Goal: Task Accomplishment & Management: Use online tool/utility

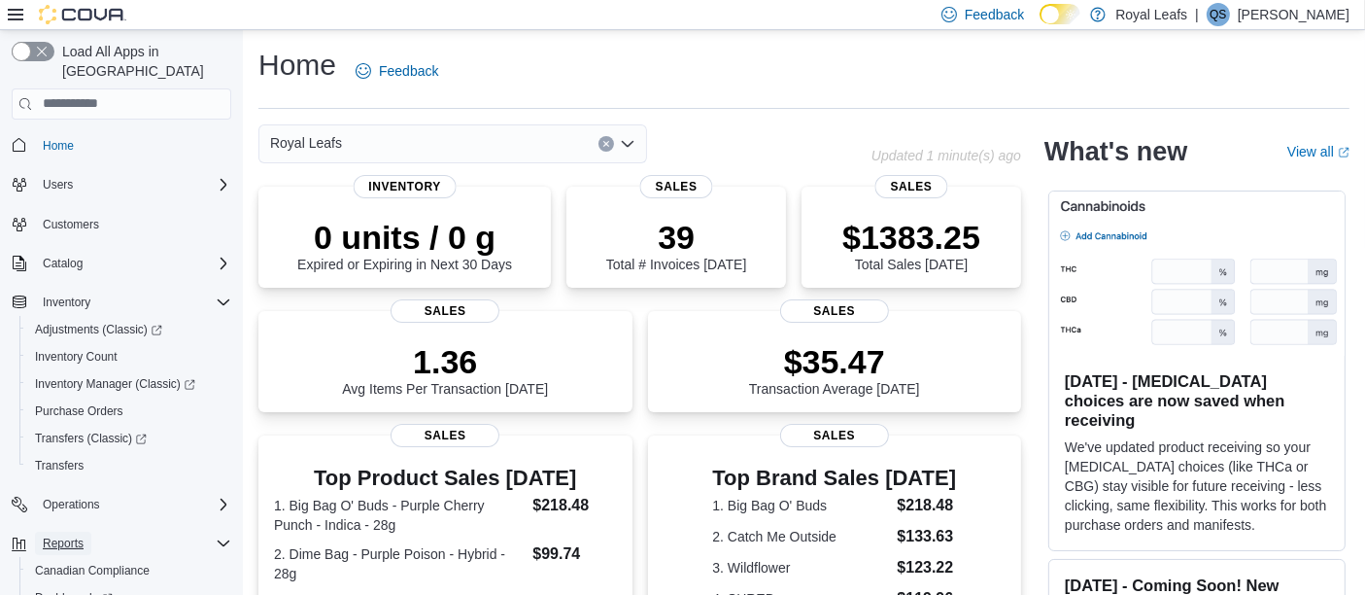
click at [78, 535] on span "Reports" at bounding box center [63, 543] width 41 height 16
click at [69, 535] on span "Reports" at bounding box center [63, 543] width 41 height 16
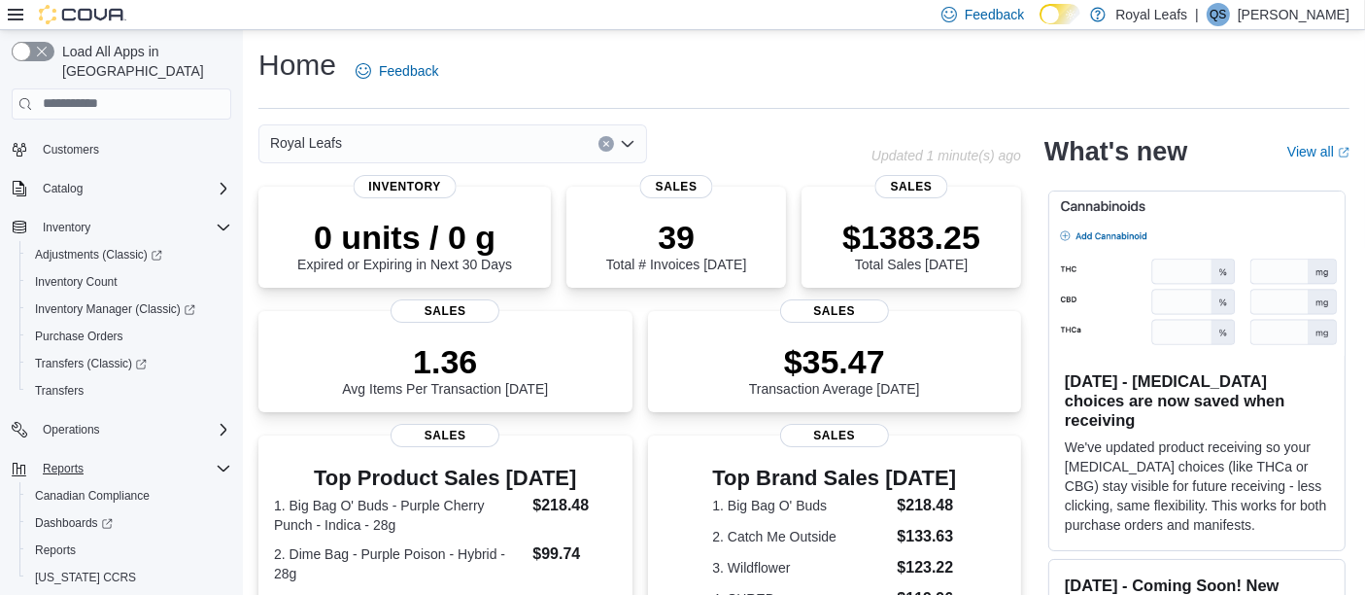
scroll to position [101, 0]
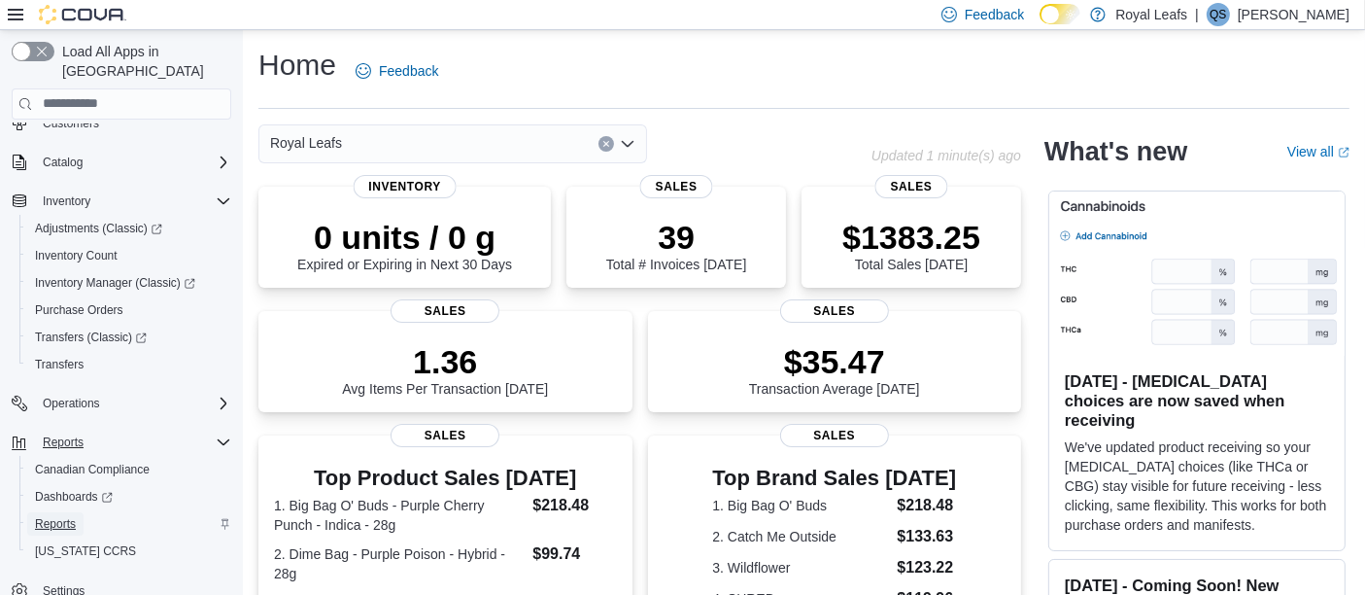
click at [67, 516] on span "Reports" at bounding box center [55, 524] width 41 height 16
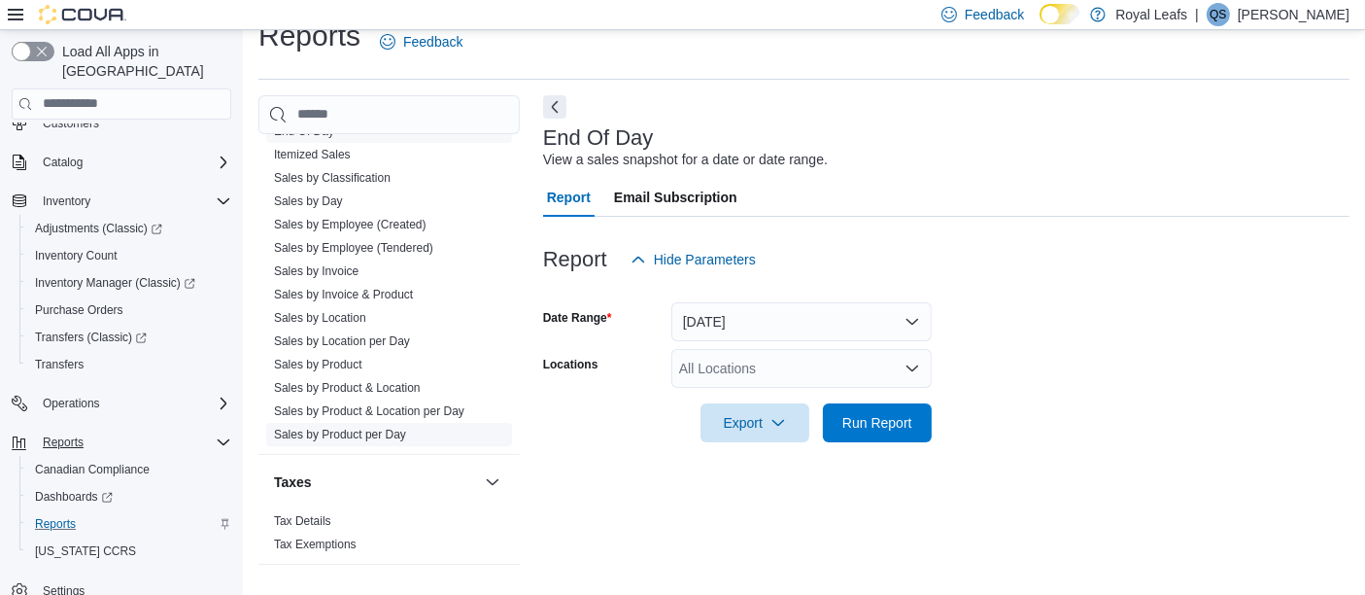
scroll to position [1135, 0]
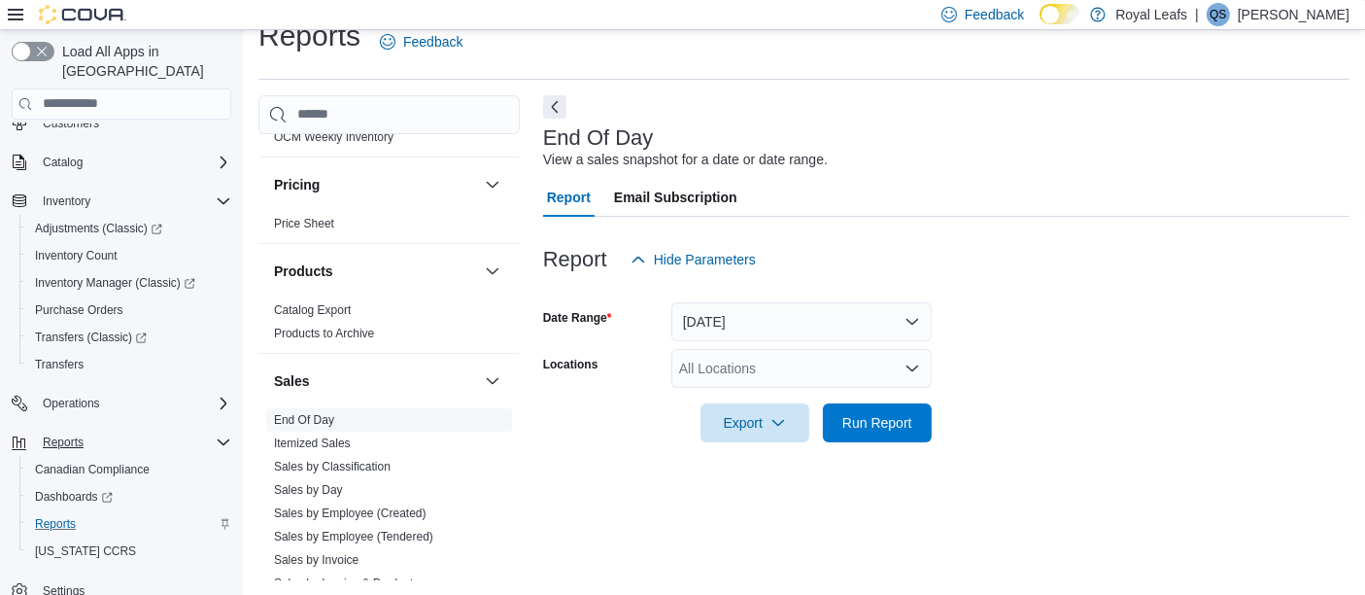
click at [312, 417] on link "End Of Day" at bounding box center [304, 420] width 60 height 14
click at [876, 431] on span "Run Report" at bounding box center [878, 421] width 86 height 39
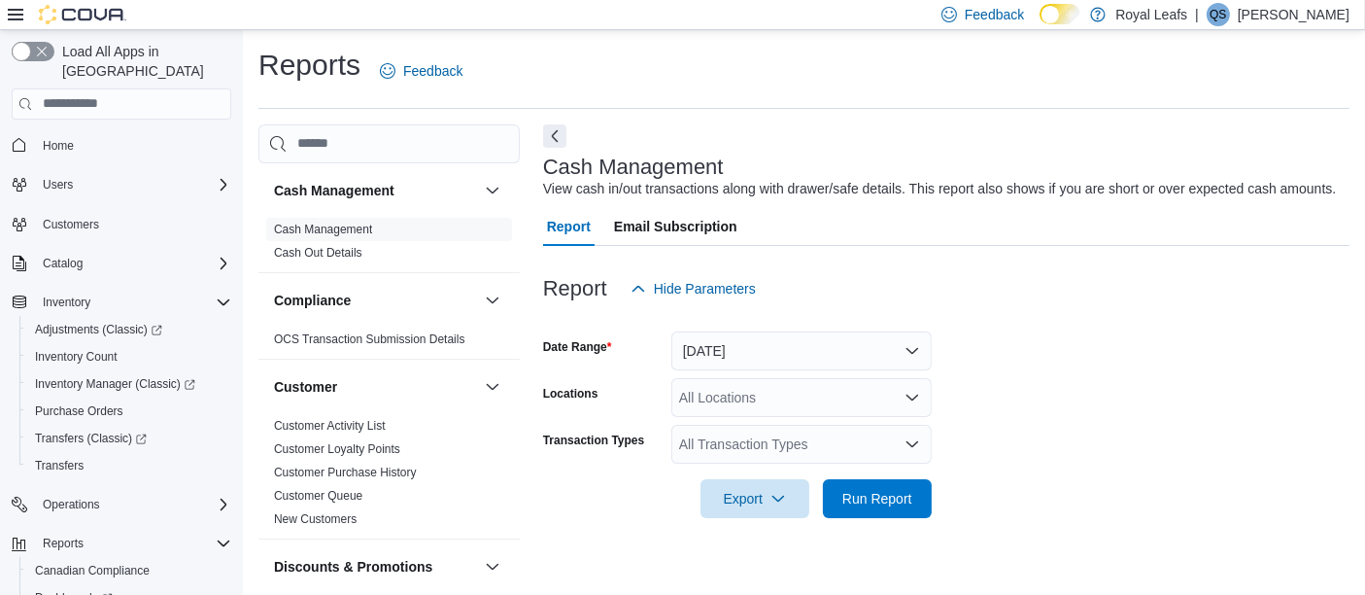
scroll to position [29, 0]
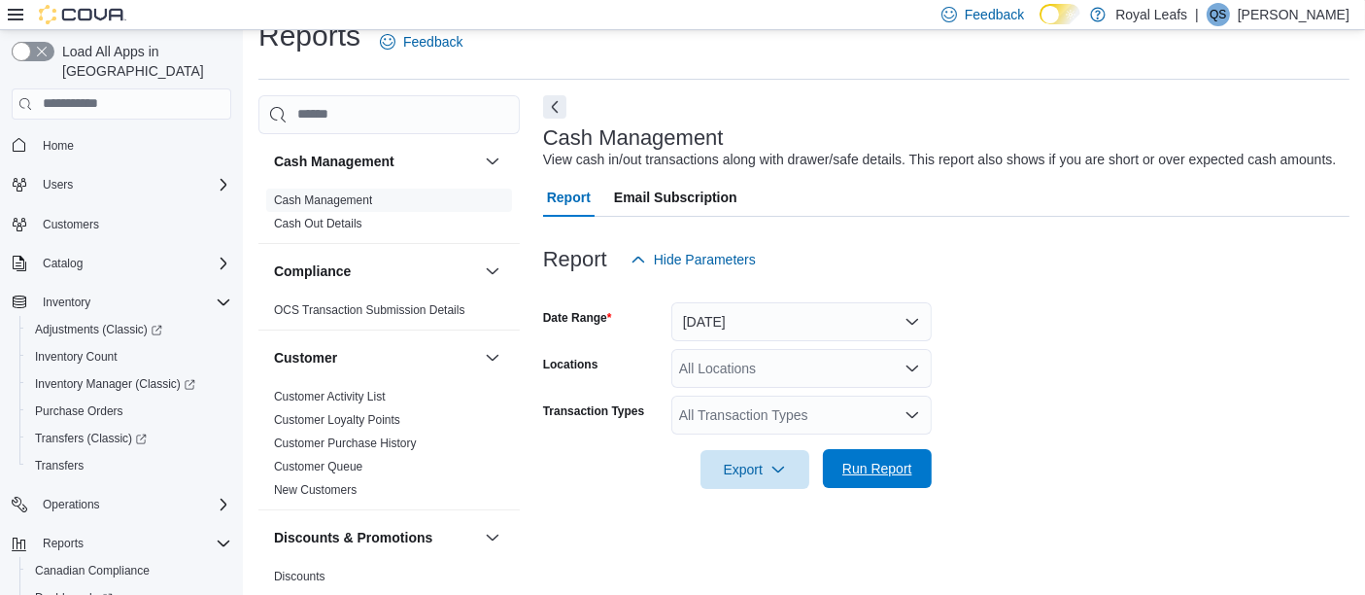
click at [861, 463] on span "Run Report" at bounding box center [877, 468] width 70 height 19
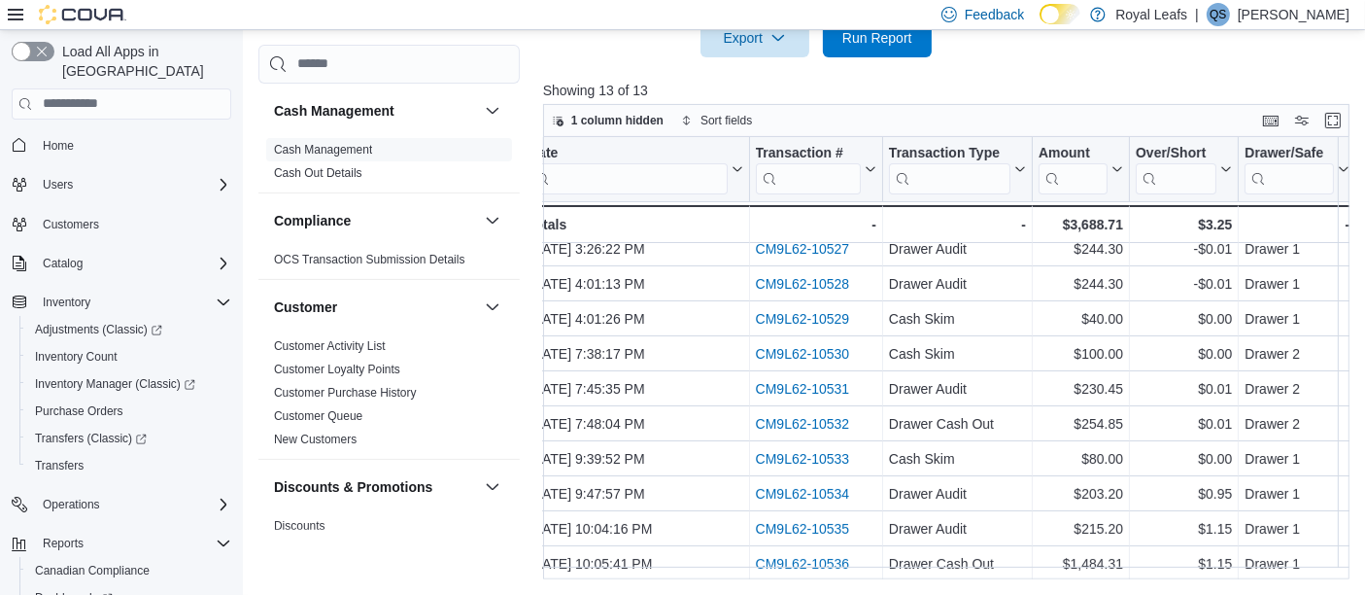
scroll to position [127, 0]
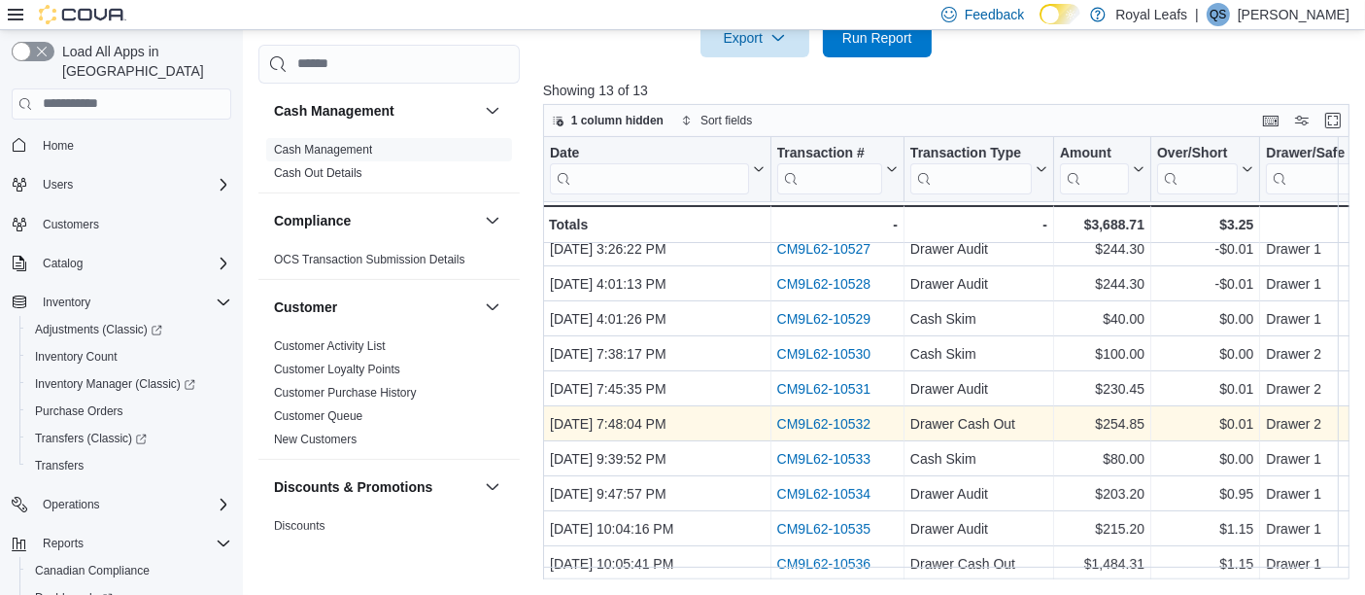
click at [824, 416] on link "CM9L62-10532" at bounding box center [823, 424] width 94 height 16
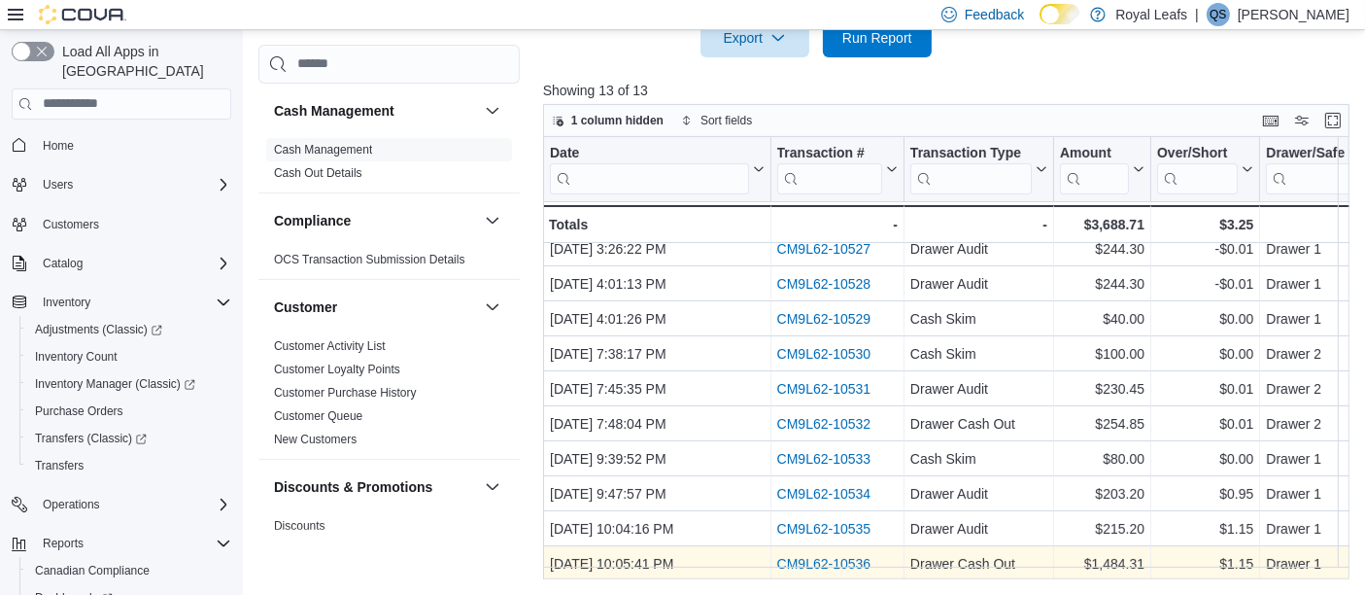
click at [810, 556] on link "CM9L62-10536" at bounding box center [823, 564] width 94 height 16
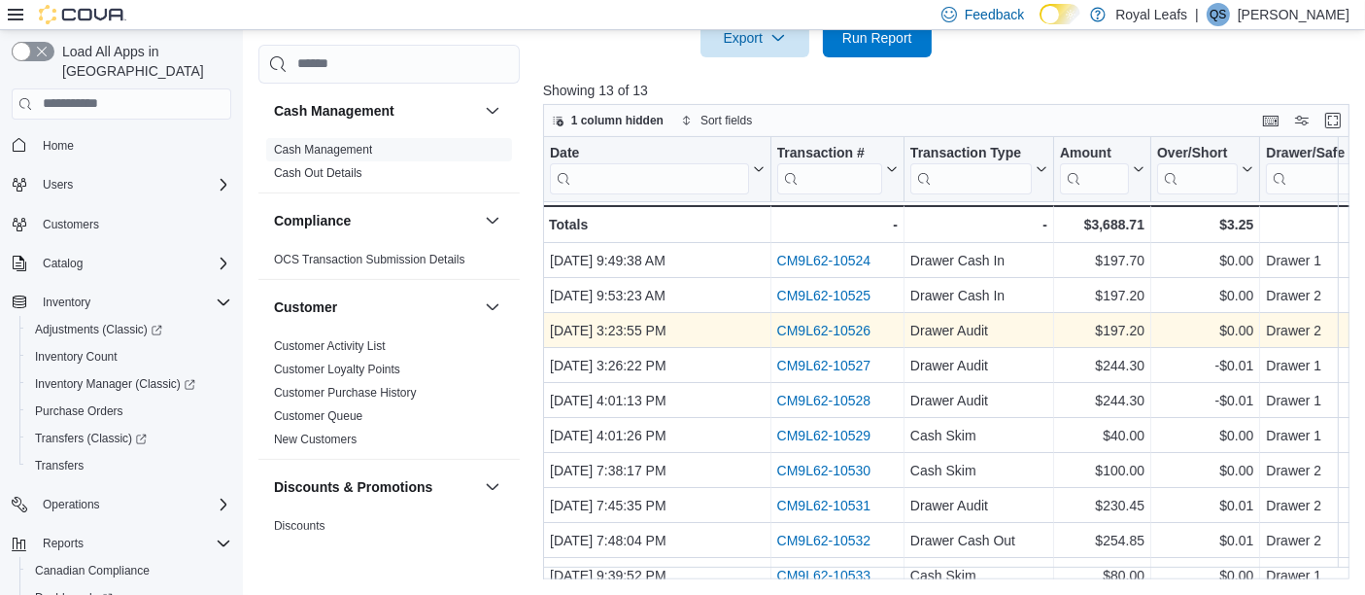
scroll to position [0, 0]
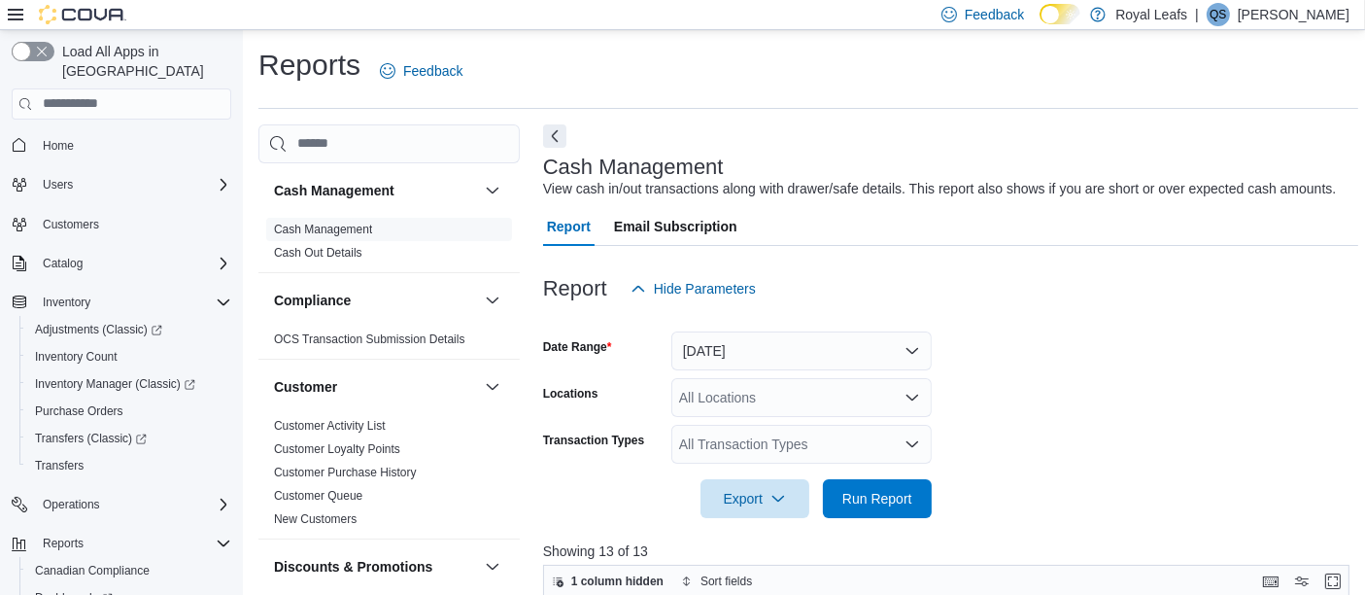
click at [915, 444] on icon "Open list of options" at bounding box center [913, 443] width 12 height 6
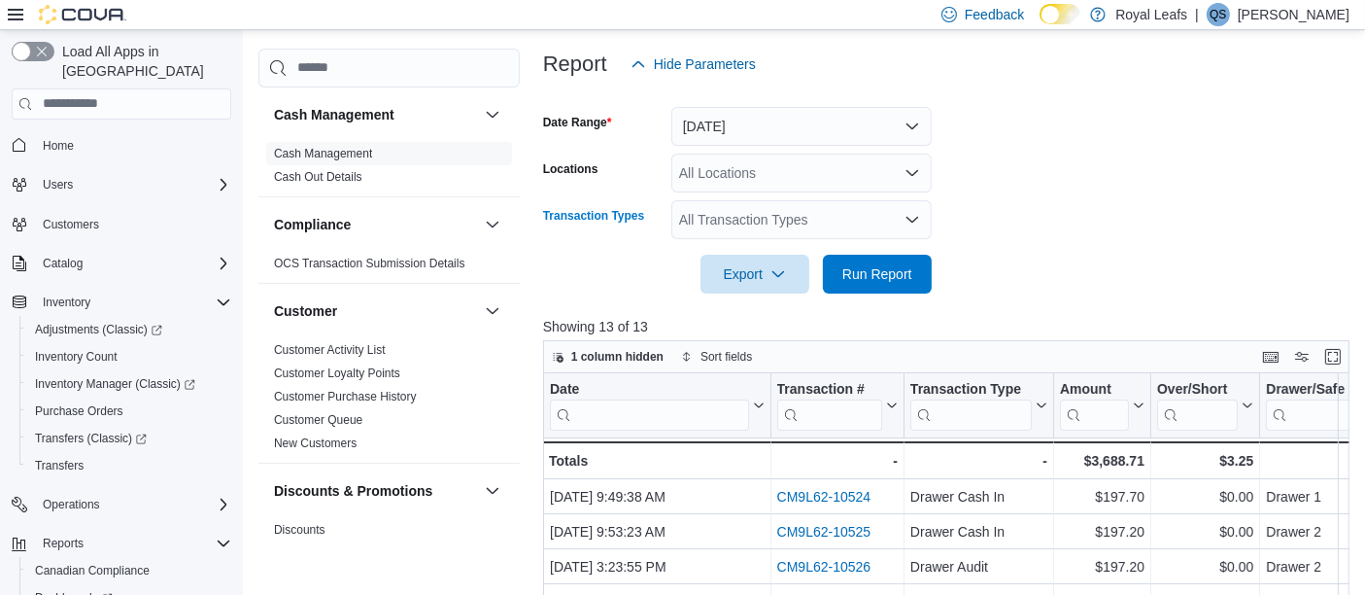
scroll to position [175, 0]
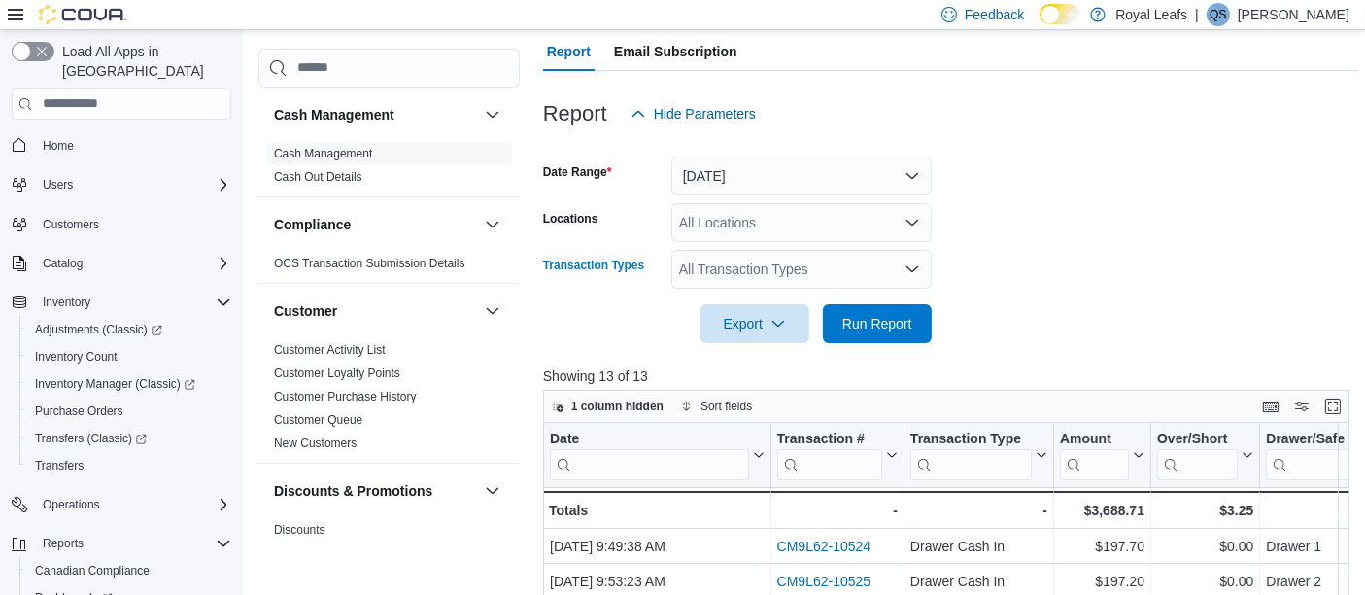
click at [912, 267] on icon "Open list of options" at bounding box center [913, 269] width 16 height 16
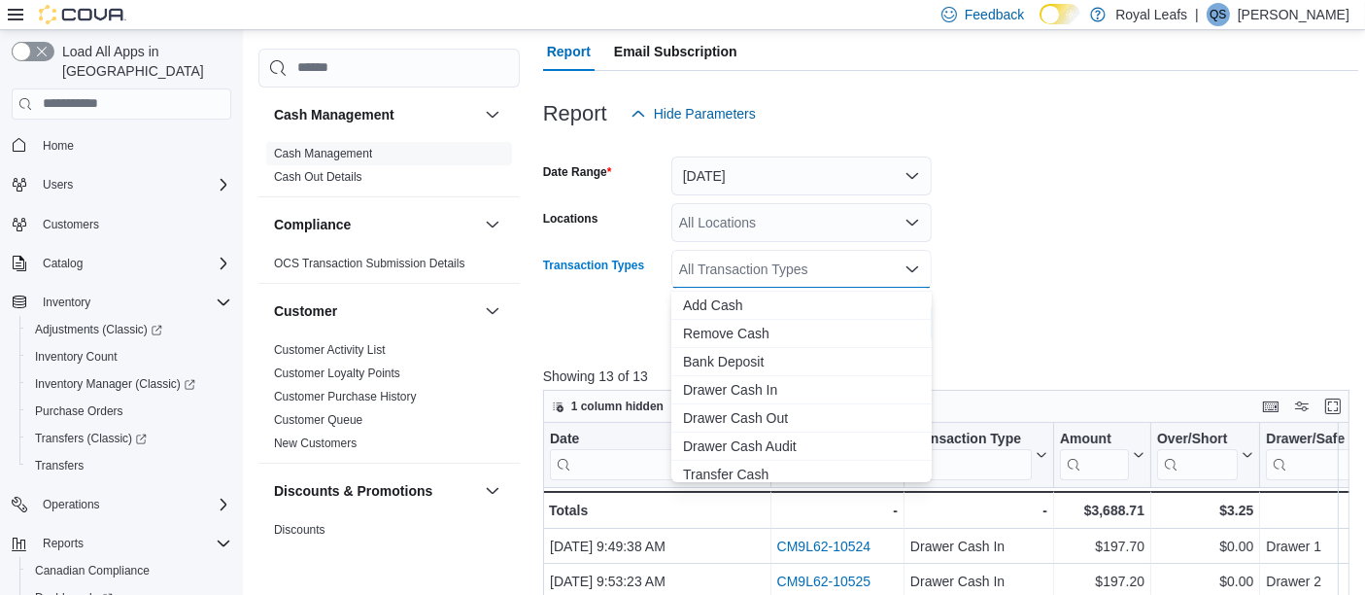
scroll to position [116, 0]
click at [733, 472] on span "Cash Skim" at bounding box center [801, 467] width 237 height 19
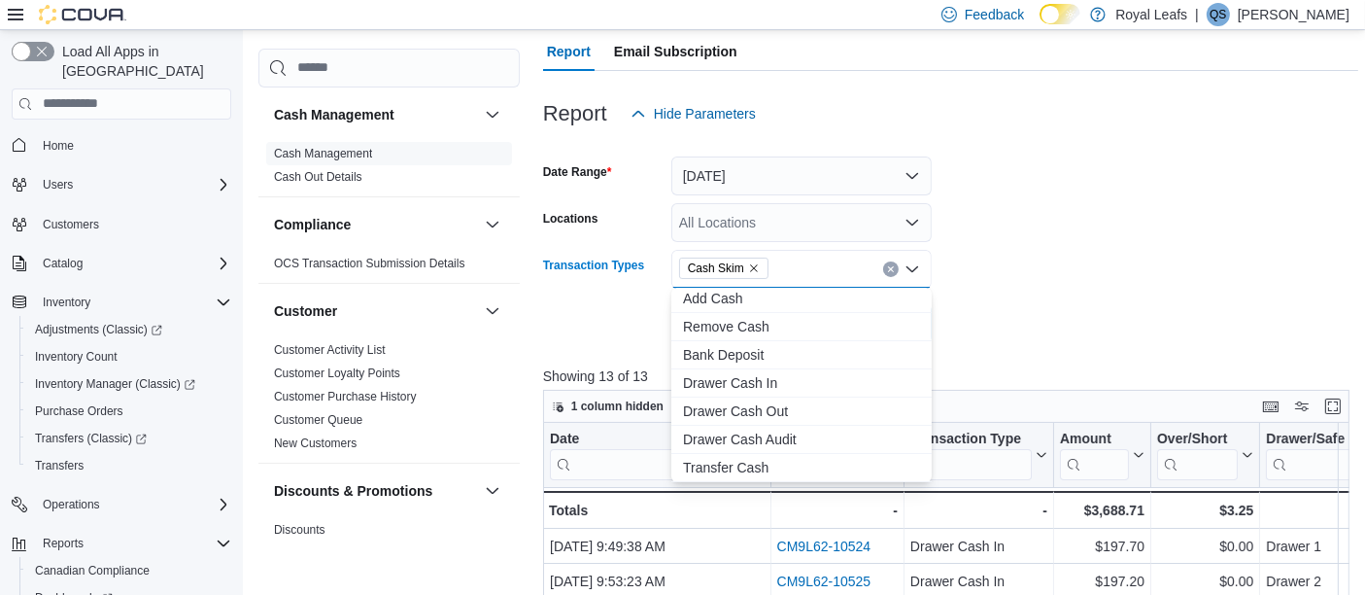
scroll to position [86, 0]
click at [1111, 289] on div at bounding box center [950, 297] width 815 height 16
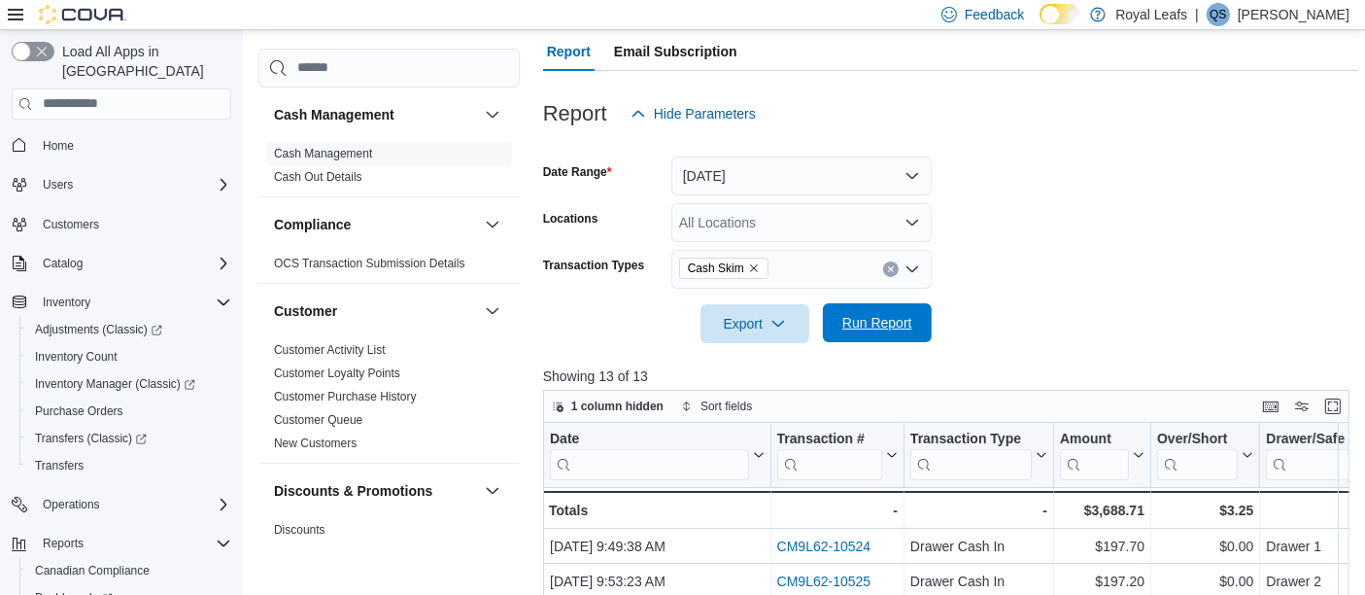
click at [896, 323] on span "Run Report" at bounding box center [877, 322] width 70 height 19
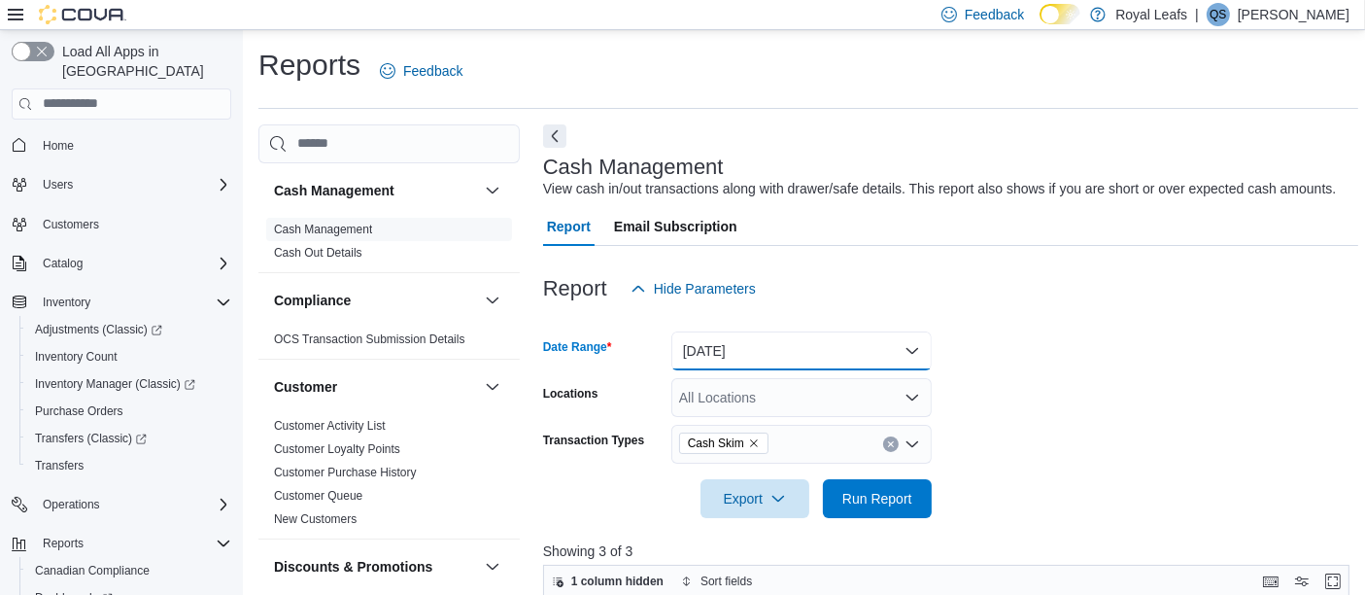
click at [772, 357] on button "Today" at bounding box center [801, 350] width 260 height 39
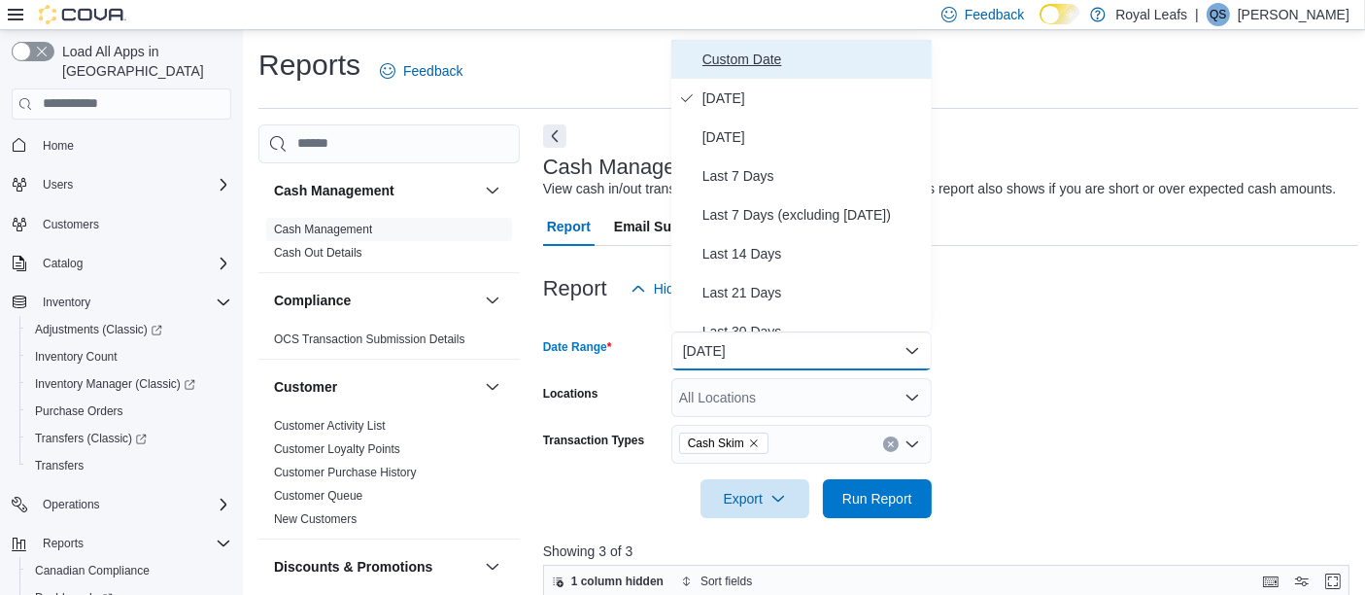
click at [746, 57] on span "Custom Date" at bounding box center [814, 59] width 222 height 23
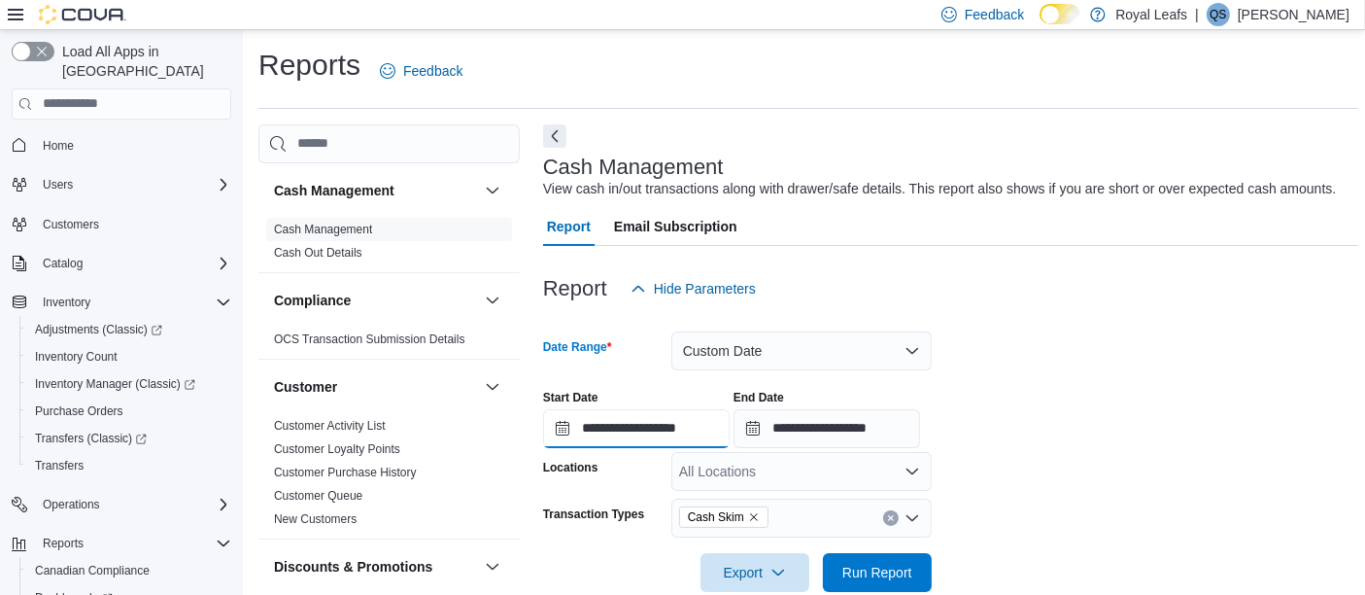
click at [641, 433] on input "**********" at bounding box center [636, 428] width 187 height 39
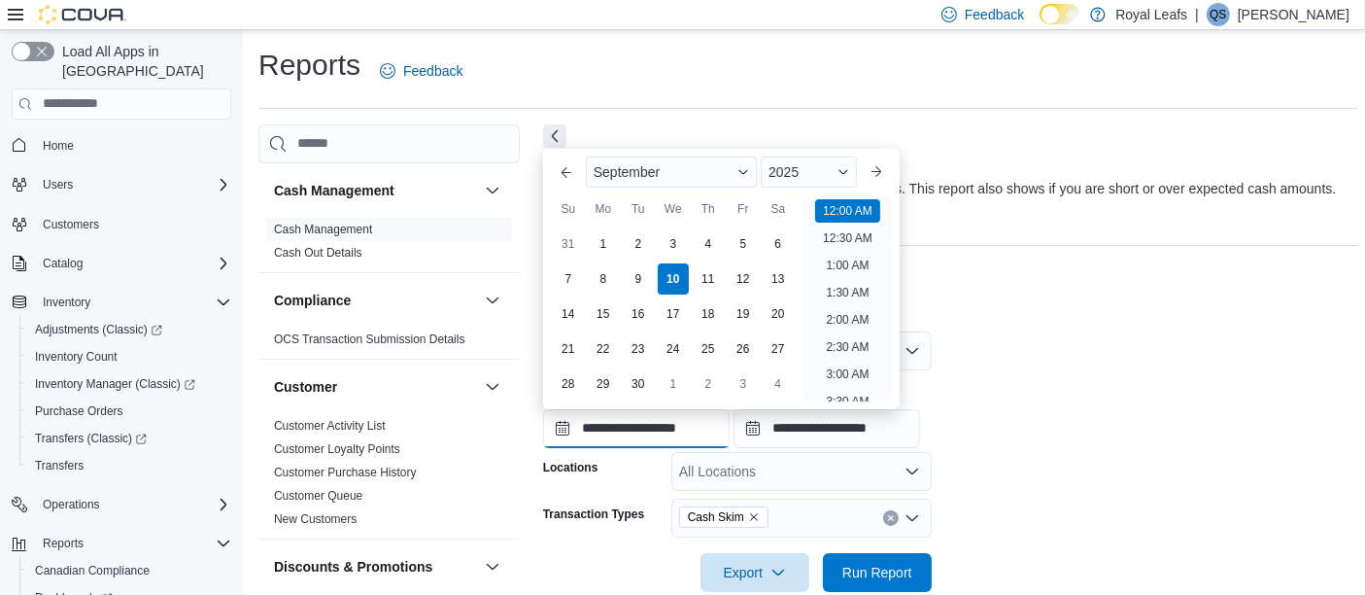
scroll to position [60, 0]
click at [562, 273] on div "7" at bounding box center [568, 278] width 34 height 34
type input "**********"
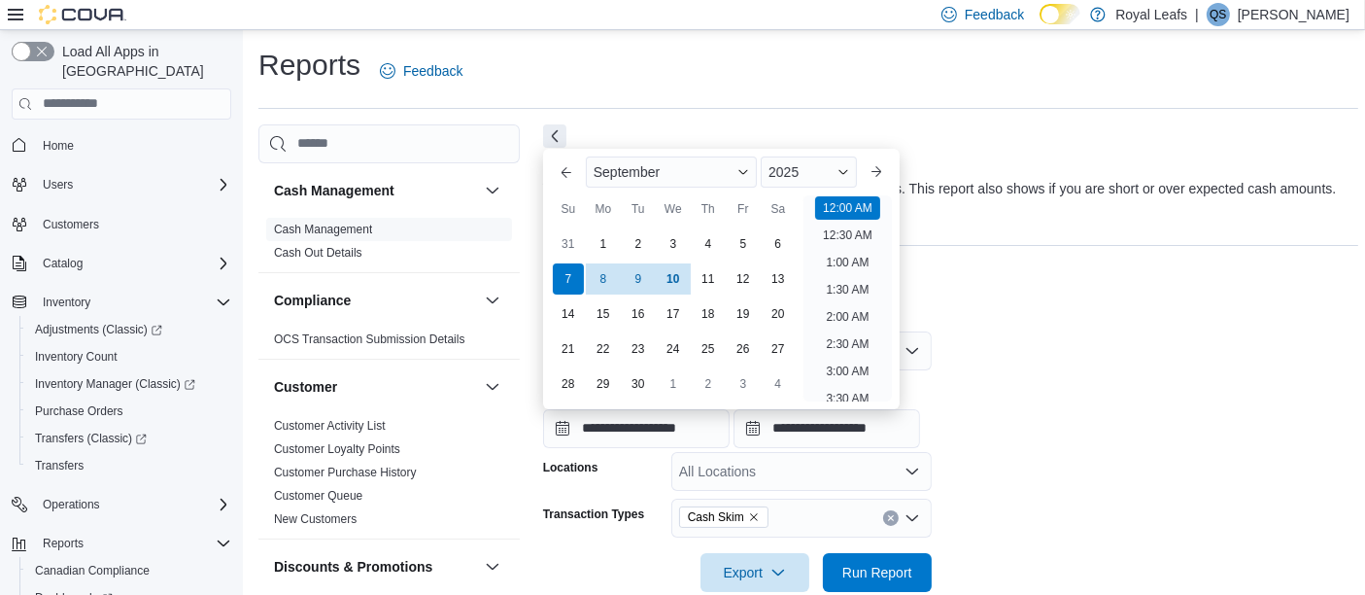
click at [1105, 390] on div "**********" at bounding box center [950, 411] width 815 height 74
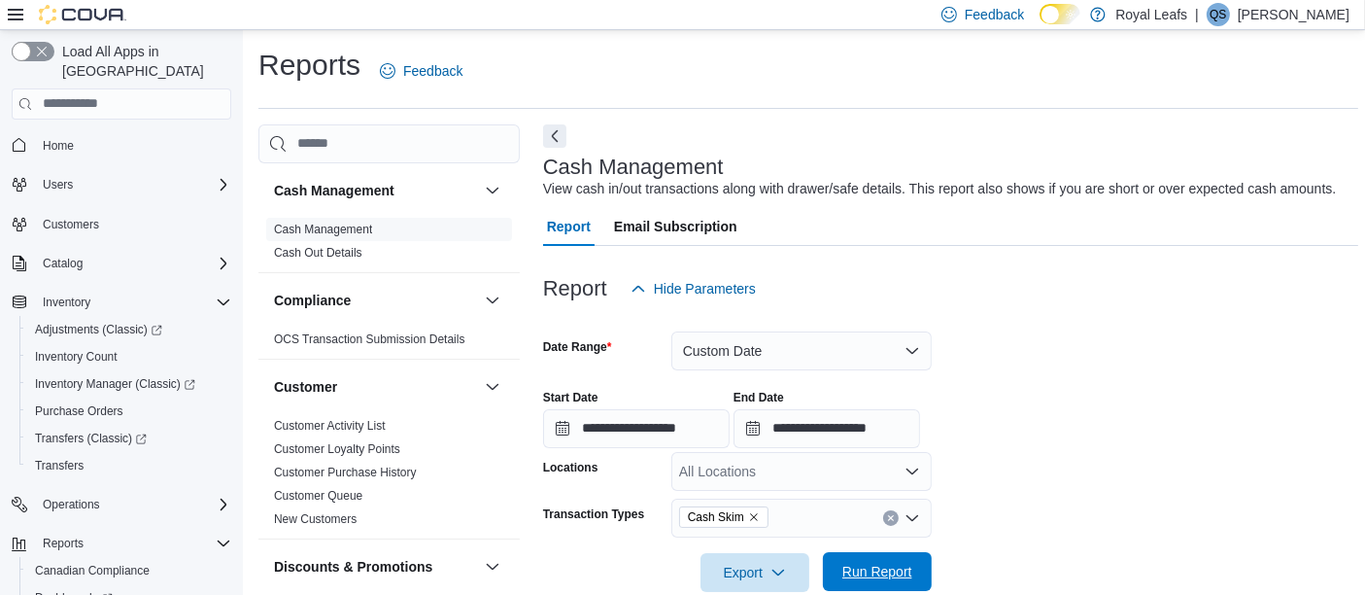
click at [883, 568] on span "Run Report" at bounding box center [877, 571] width 70 height 19
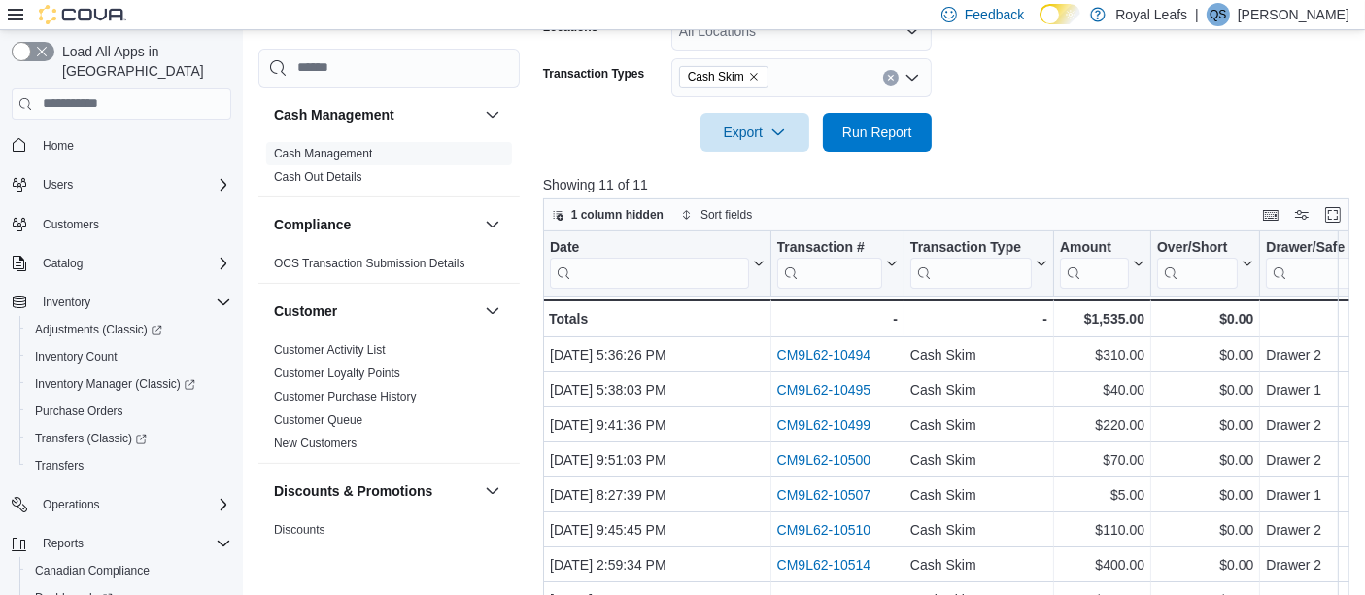
scroll to position [449, 0]
